Goal: Obtain resource: Obtain resource

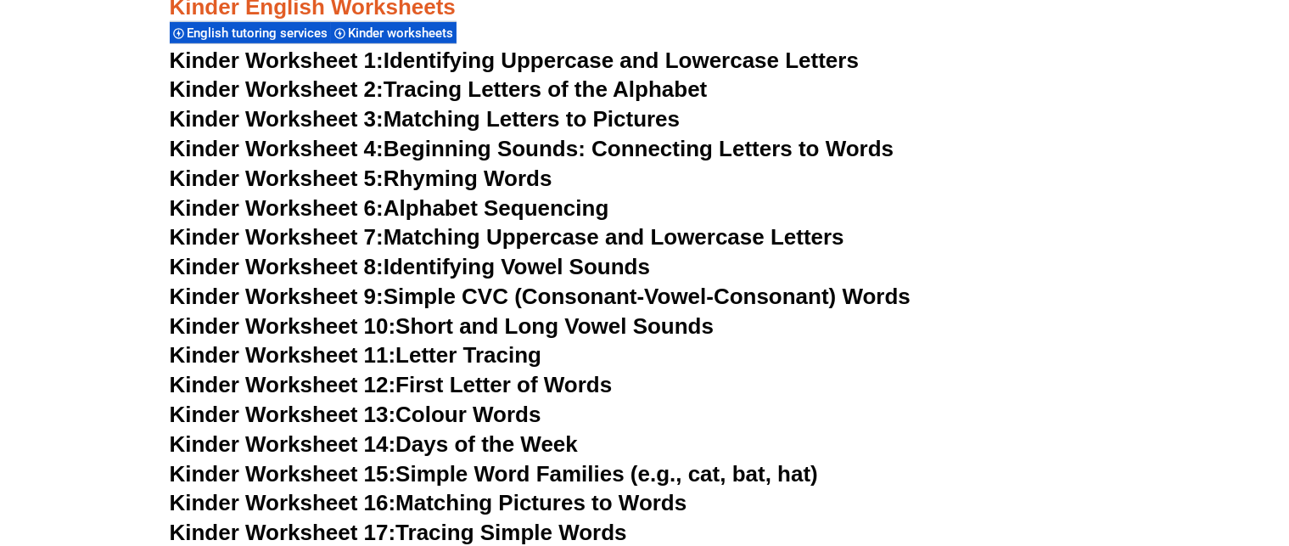
scroll to position [716, 0]
click at [773, 295] on link "Kinder Worksheet 9: Simple CVC (Consonant-Vowel-Consonant) Words" at bounding box center [540, 295] width 741 height 25
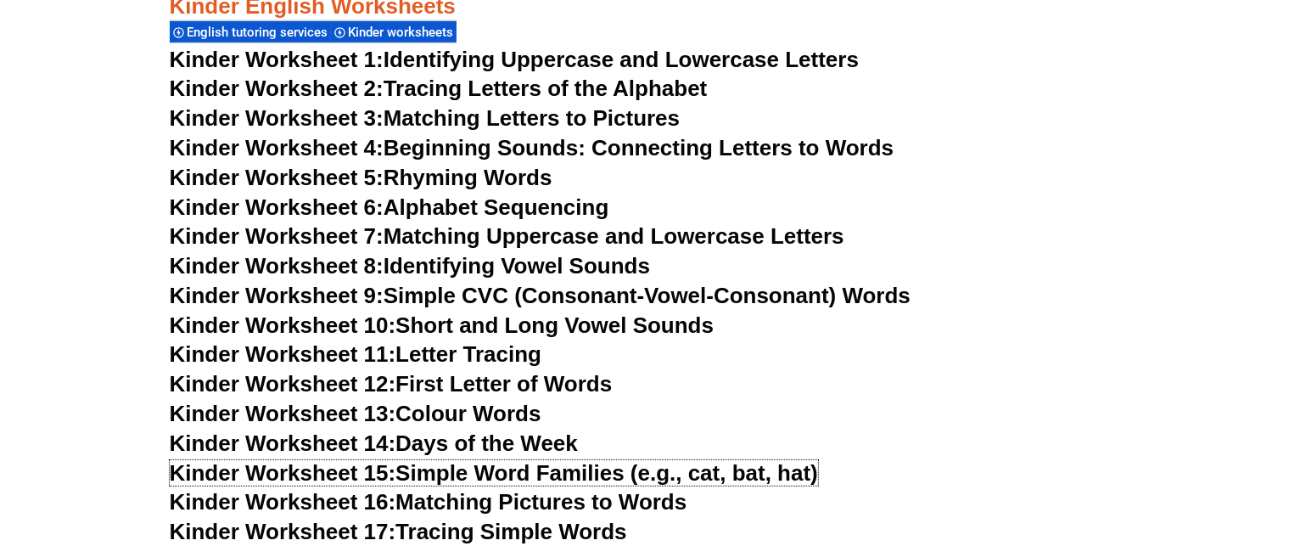
click at [594, 475] on link "Kinder Worksheet 15: Simple Word Families (e.g., cat, bat, hat)" at bounding box center [494, 472] width 648 height 25
click at [497, 505] on link "Kinder Worksheet 16: Matching Pictures to Words" at bounding box center [429, 501] width 518 height 25
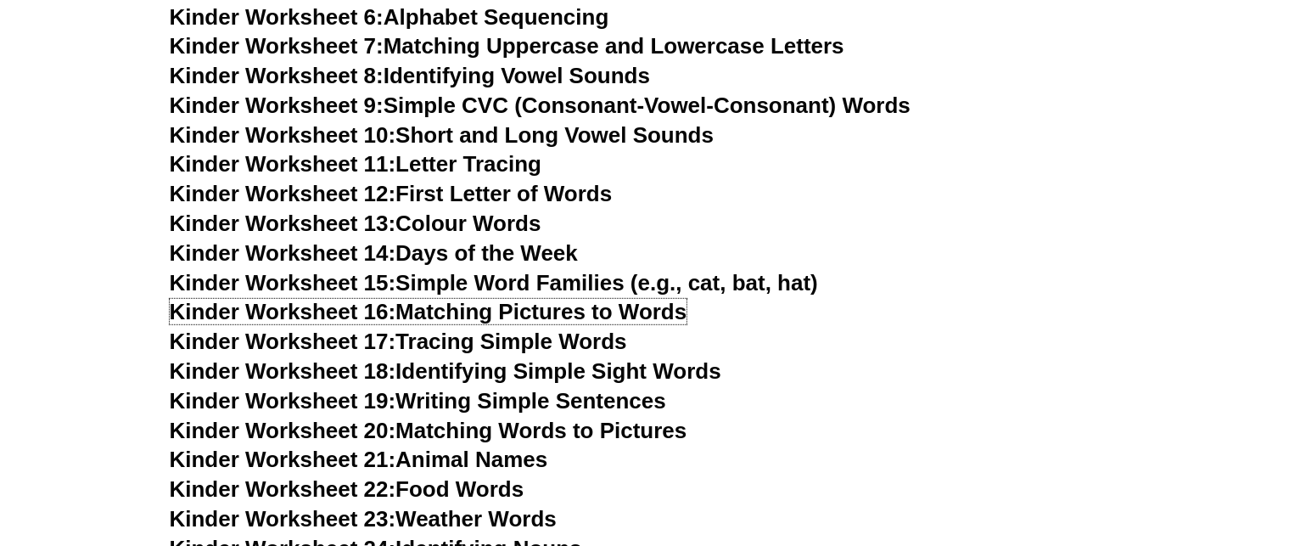
scroll to position [912, 0]
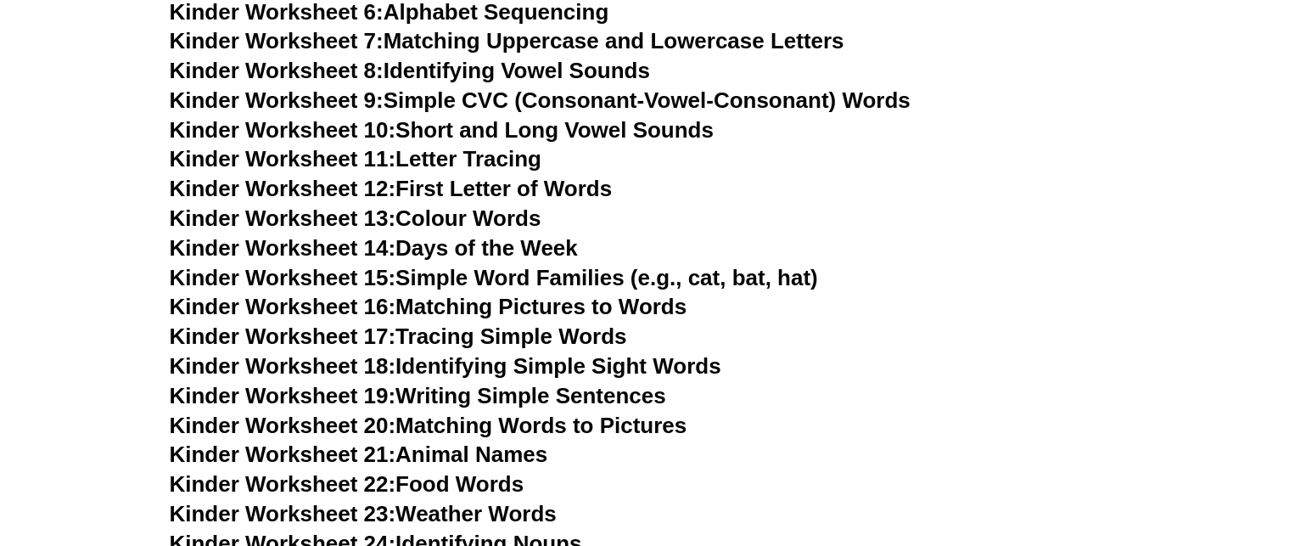
click at [570, 335] on link "Kinder Worksheet 17: Tracing Simple Words" at bounding box center [398, 335] width 457 height 25
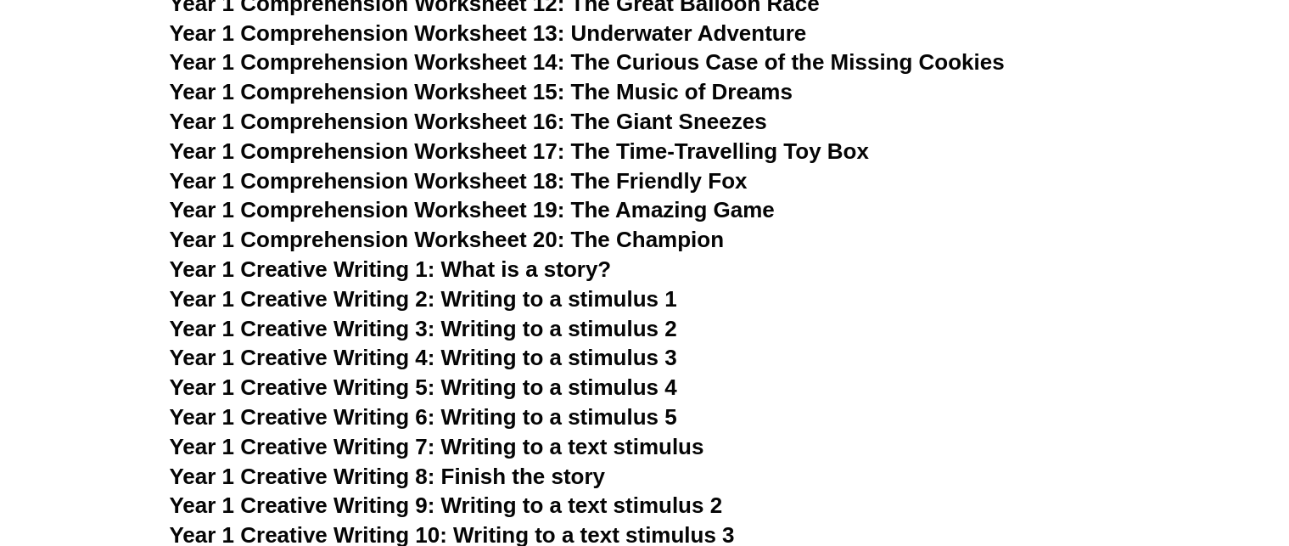
scroll to position [2616, 0]
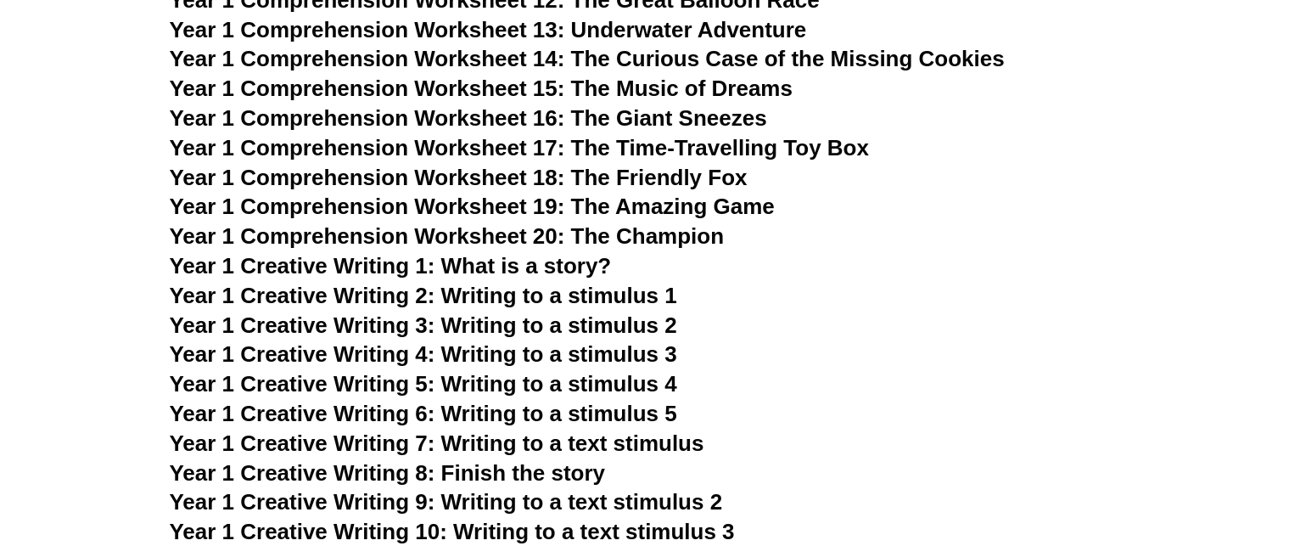
click at [485, 265] on span "Year 1 Creative Writing 1: What is a story?" at bounding box center [391, 265] width 442 height 25
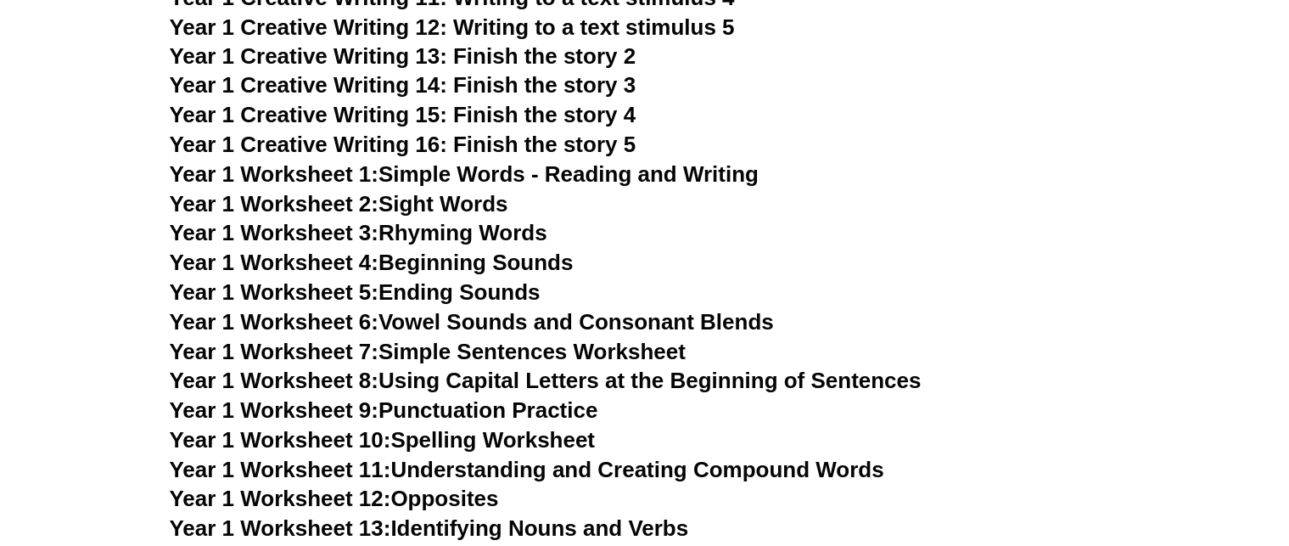
scroll to position [3186, 0]
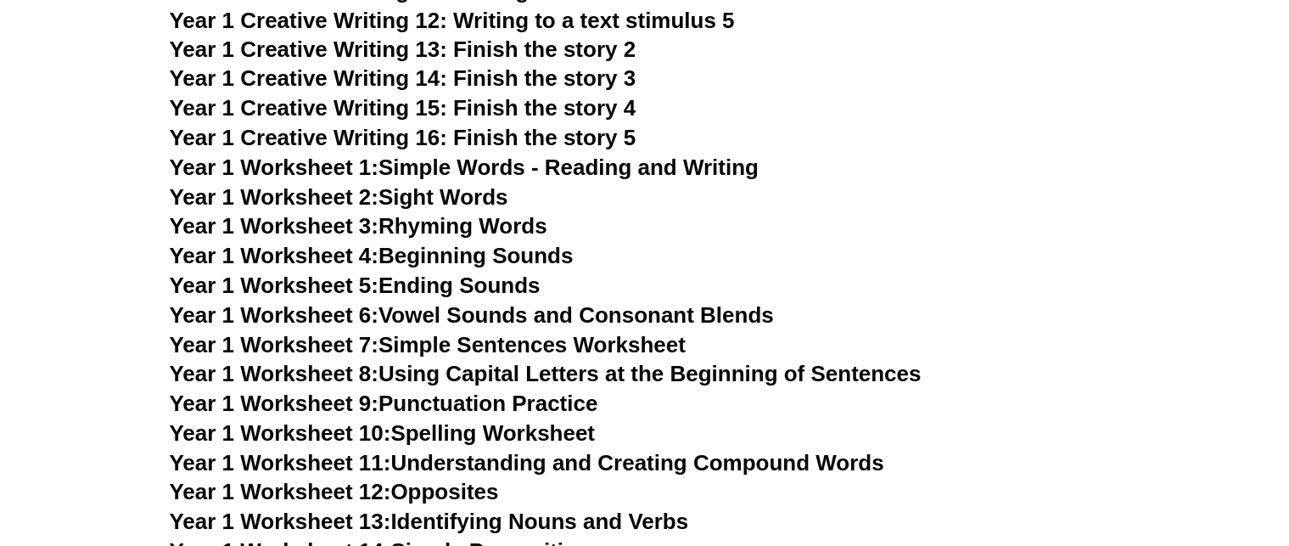
click at [463, 430] on link "Year 1 Worksheet 10: Spelling Worksheet" at bounding box center [383, 433] width 426 height 25
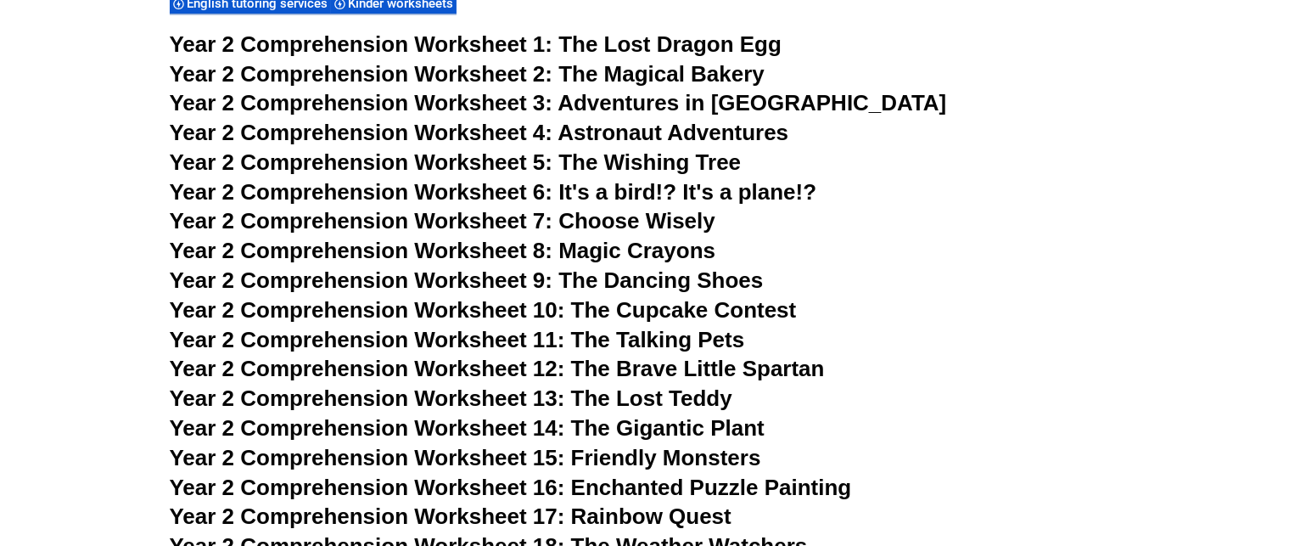
scroll to position [4155, 0]
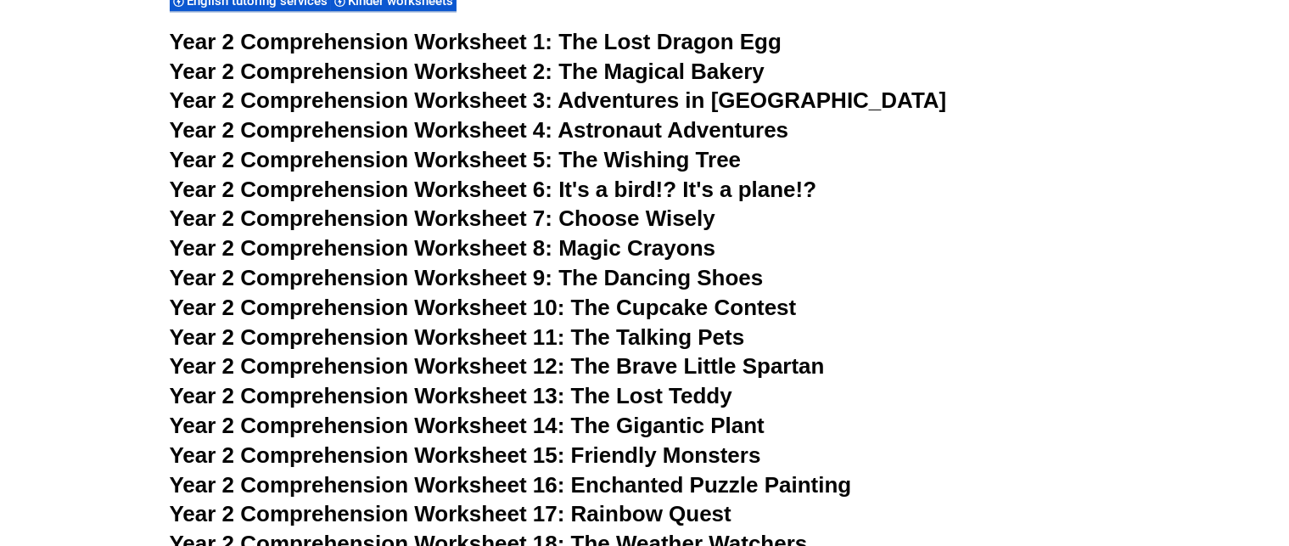
click at [706, 37] on span "The Lost Dragon Egg" at bounding box center [669, 41] width 223 height 25
click at [534, 96] on span "Year 2 Comprehension Worksheet 3:" at bounding box center [362, 99] width 384 height 25
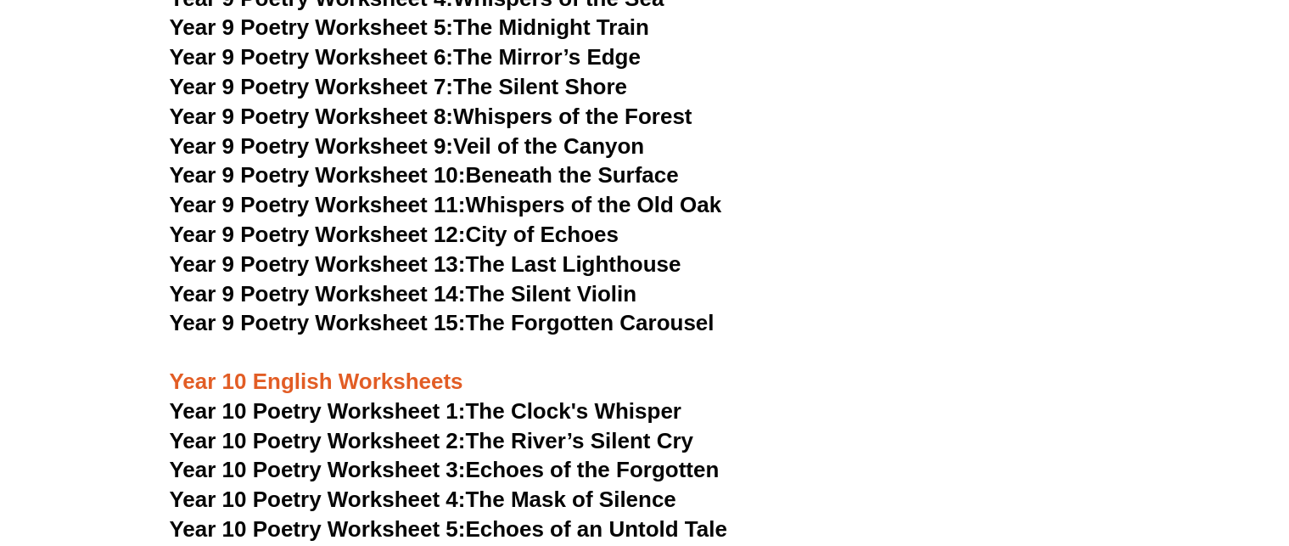
scroll to position [12037, 0]
